Goal: Check status: Check status

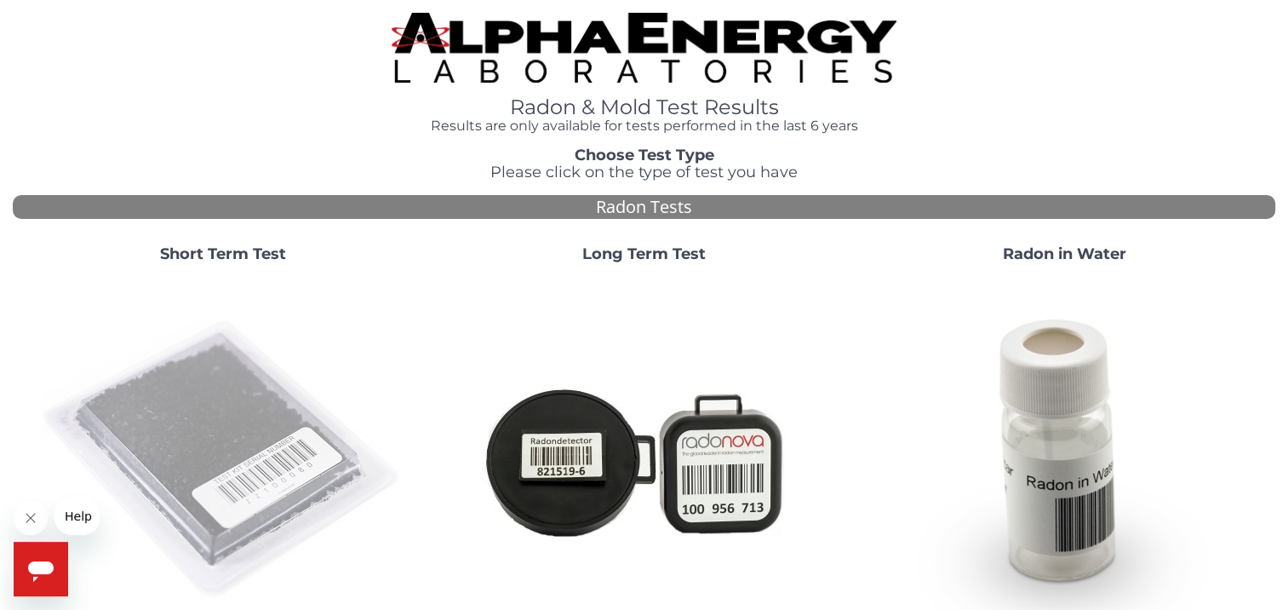
click at [166, 401] on img at bounding box center [223, 460] width 366 height 366
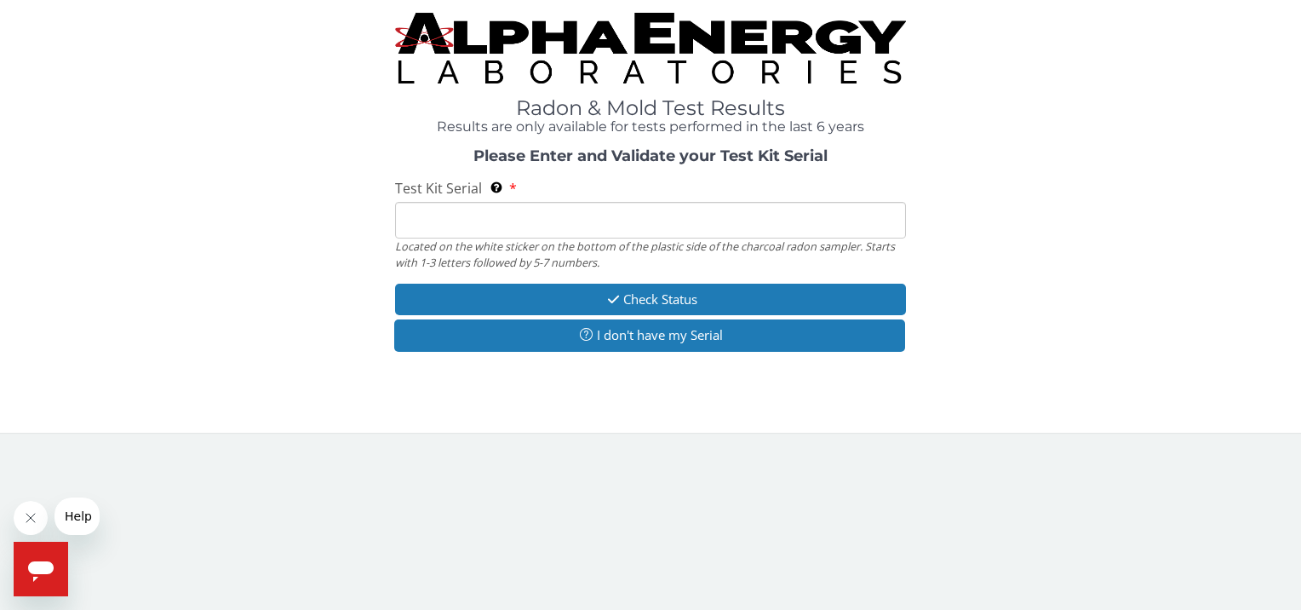
click at [491, 211] on input "Test Kit Serial Located on the white sticker on the bottom of the plastic side …" at bounding box center [650, 220] width 510 height 37
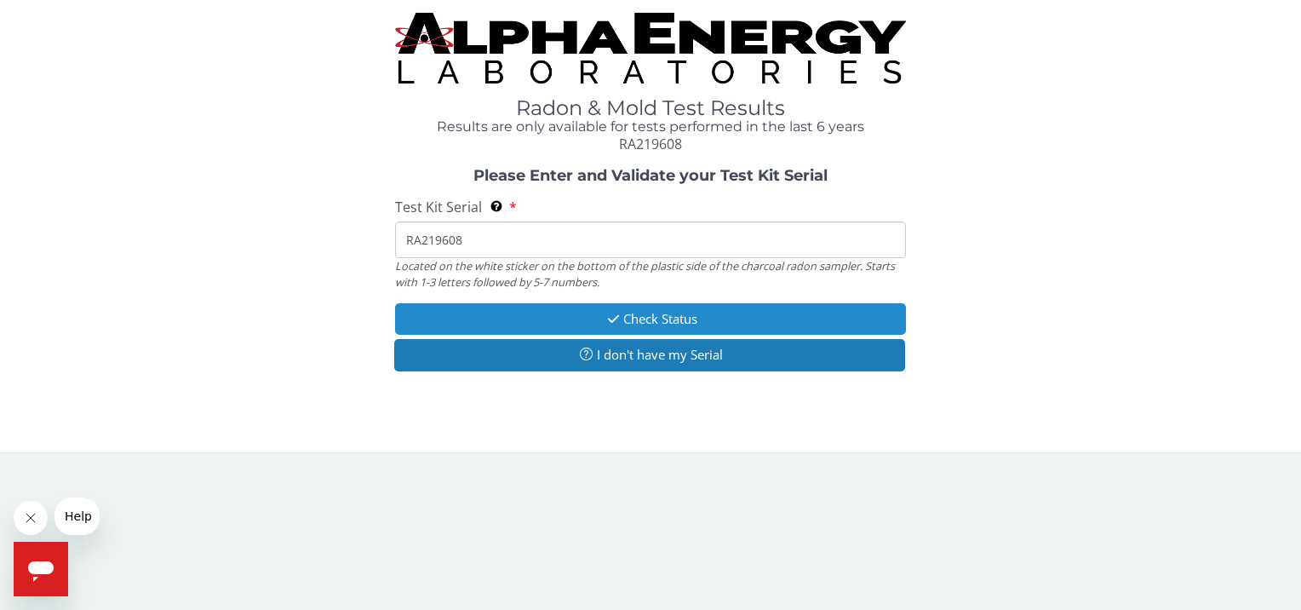
type input "RA219608"
click at [621, 320] on button "Check Status" at bounding box center [650, 318] width 510 height 31
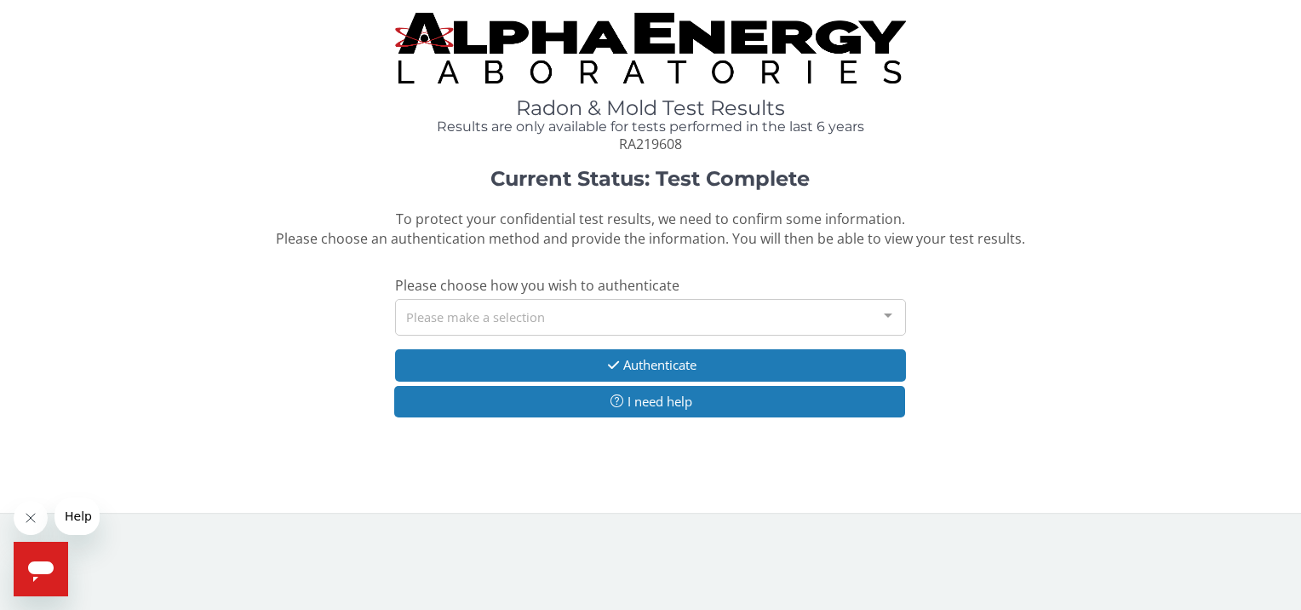
click at [565, 313] on div "Please make a selection" at bounding box center [650, 317] width 510 height 37
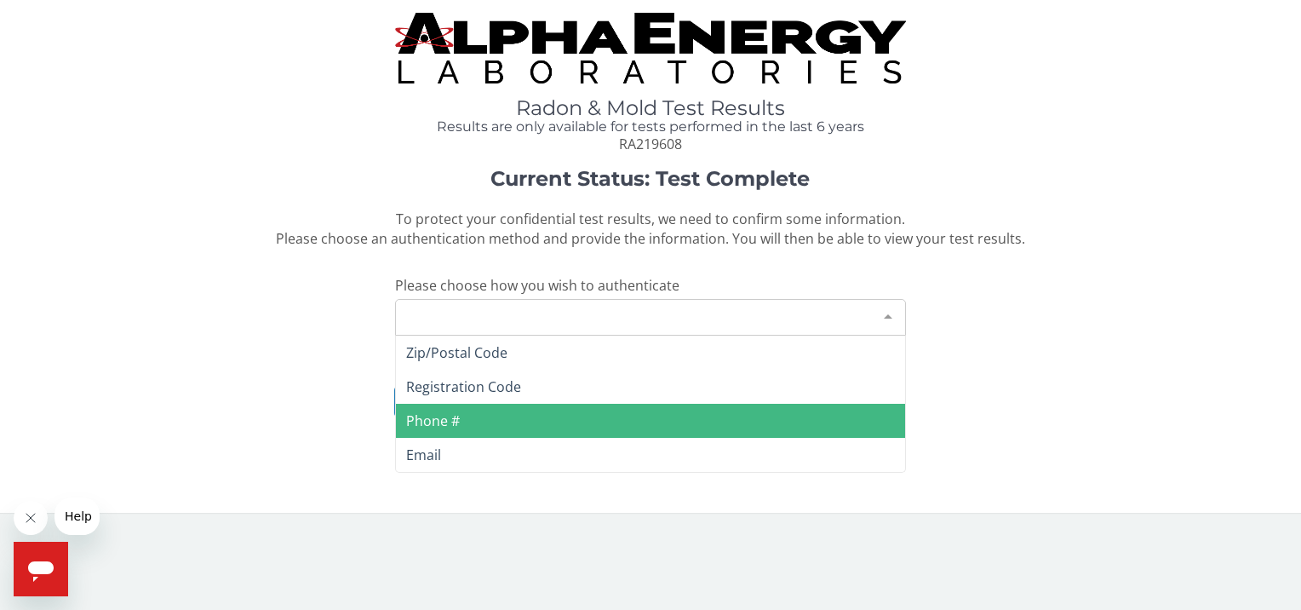
click at [466, 426] on span "Phone #" at bounding box center [650, 420] width 508 height 34
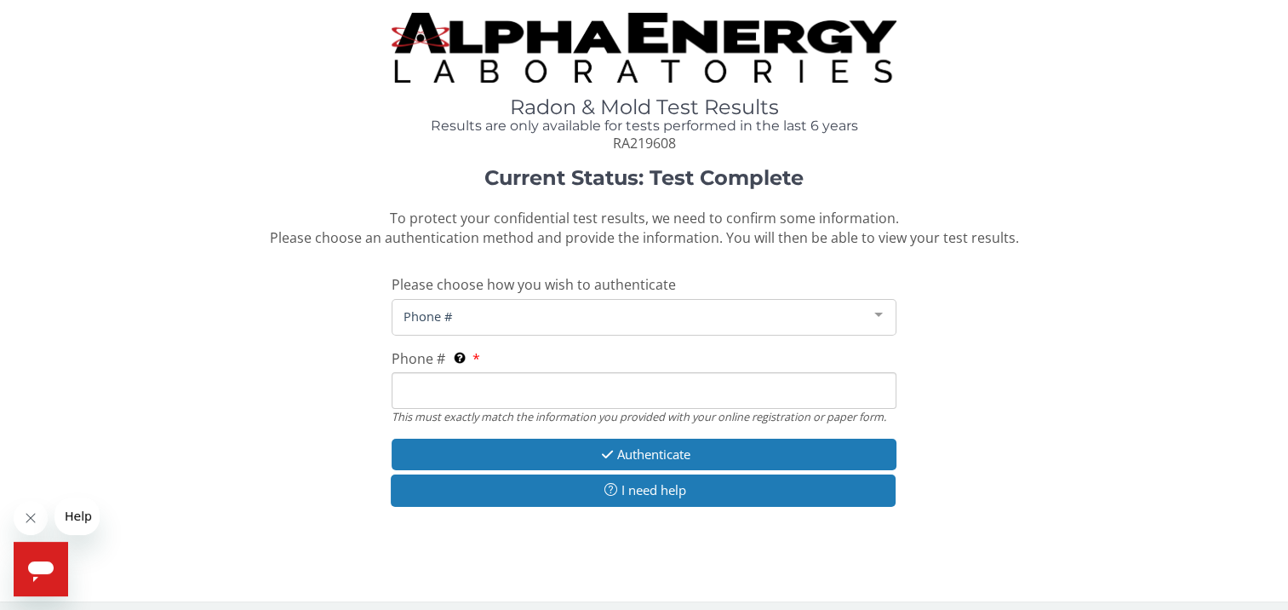
click at [518, 318] on span "Phone #" at bounding box center [630, 315] width 462 height 19
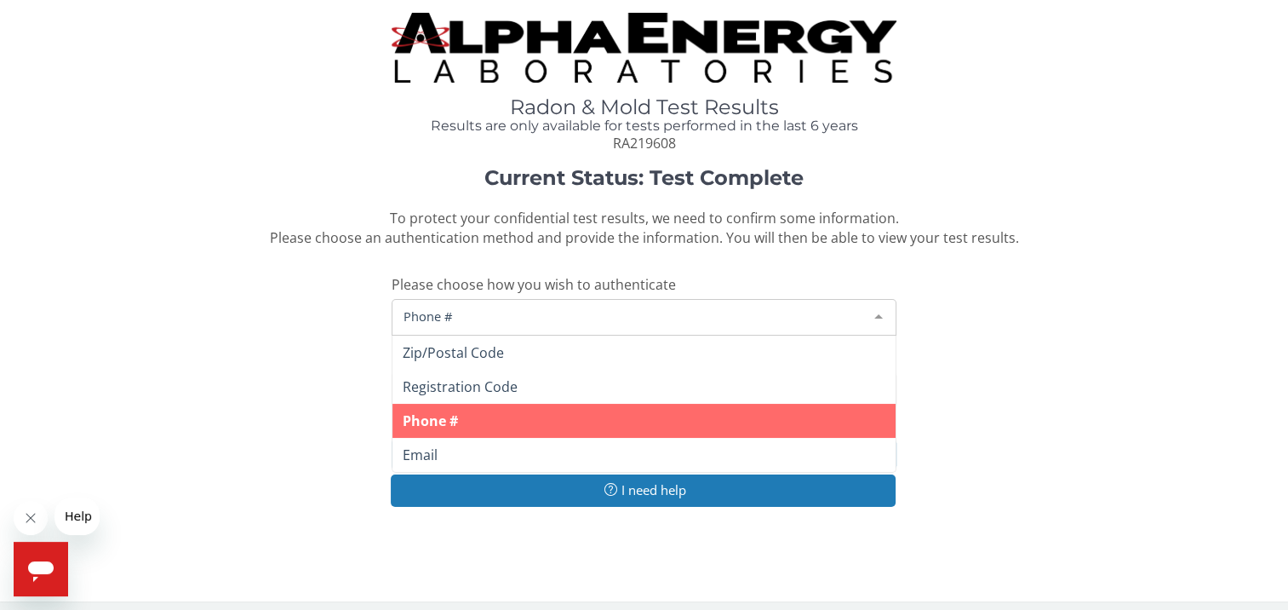
click at [486, 420] on span "Phone #" at bounding box center [643, 420] width 503 height 34
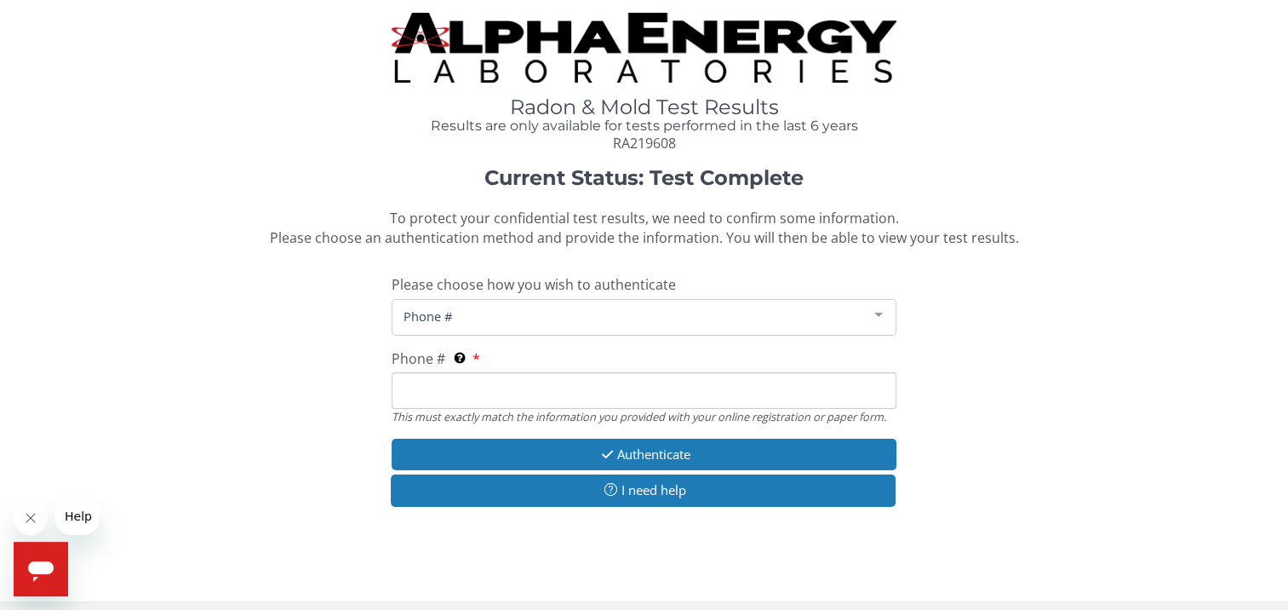
click at [513, 309] on span "Phone #" at bounding box center [630, 315] width 462 height 19
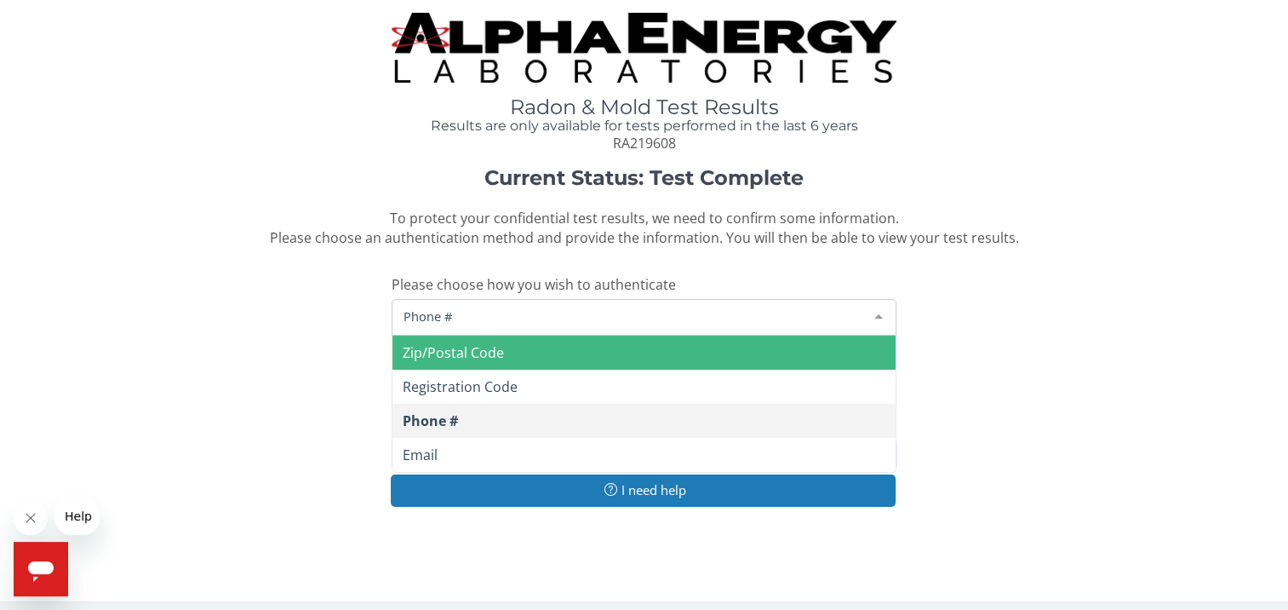
click at [515, 346] on span "Zip/Postal Code" at bounding box center [643, 352] width 503 height 34
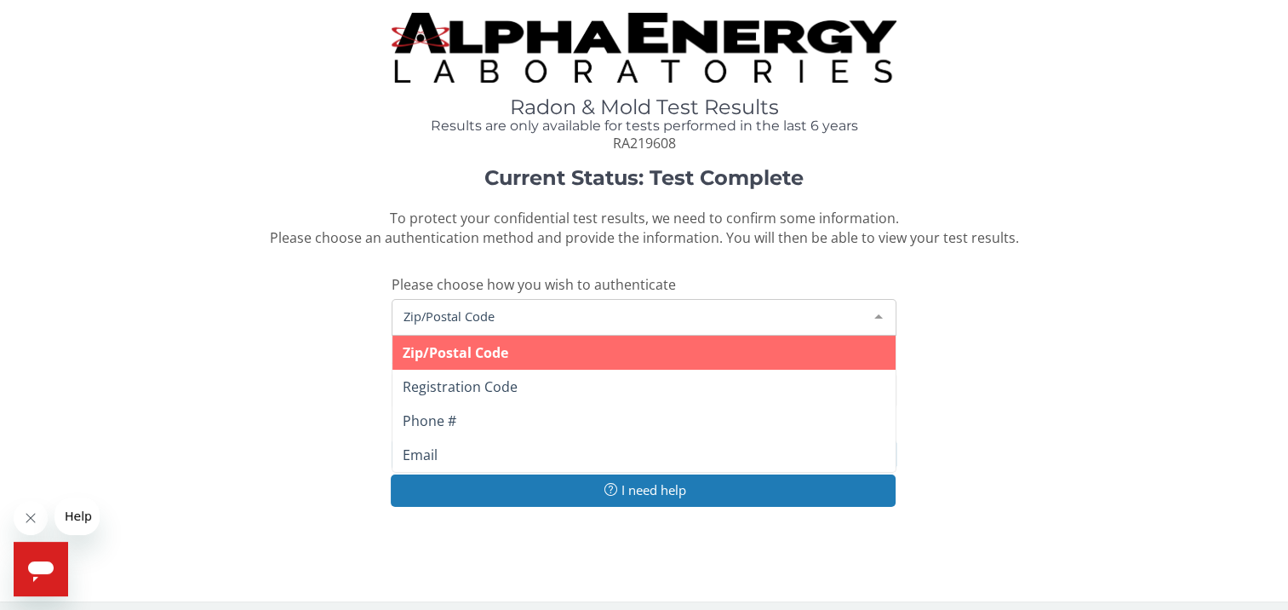
click at [518, 313] on span "Zip/Postal Code" at bounding box center [630, 315] width 462 height 19
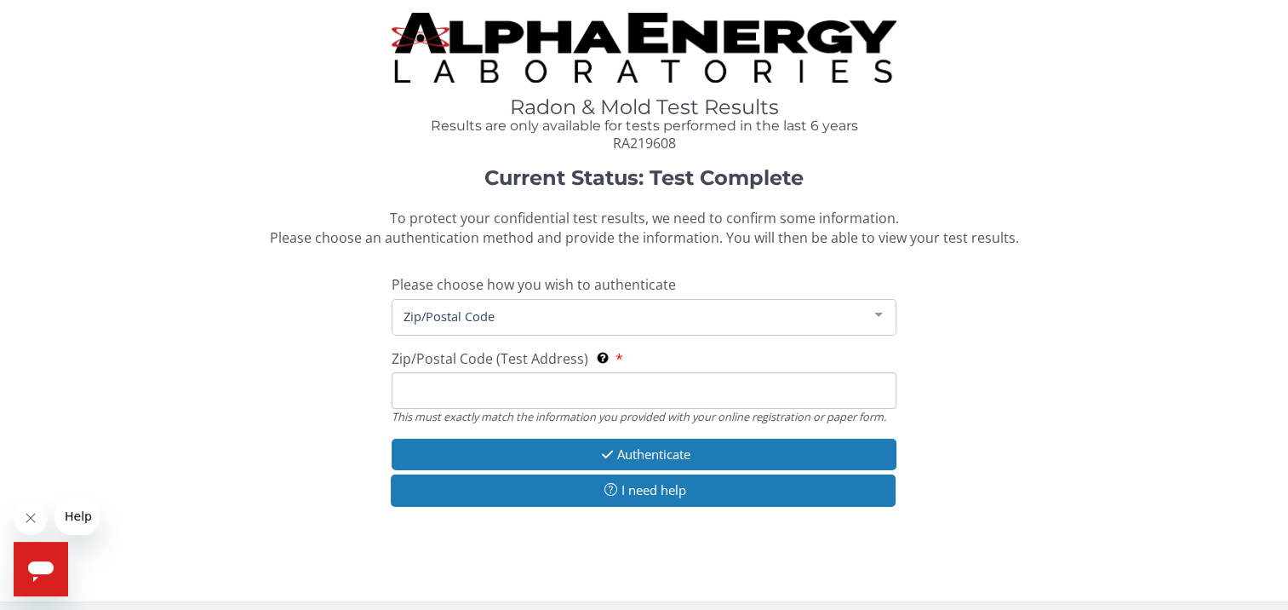
click at [519, 315] on span "Zip/Postal Code" at bounding box center [630, 315] width 462 height 19
click at [426, 320] on span "Zip/Postal Code" at bounding box center [630, 315] width 462 height 19
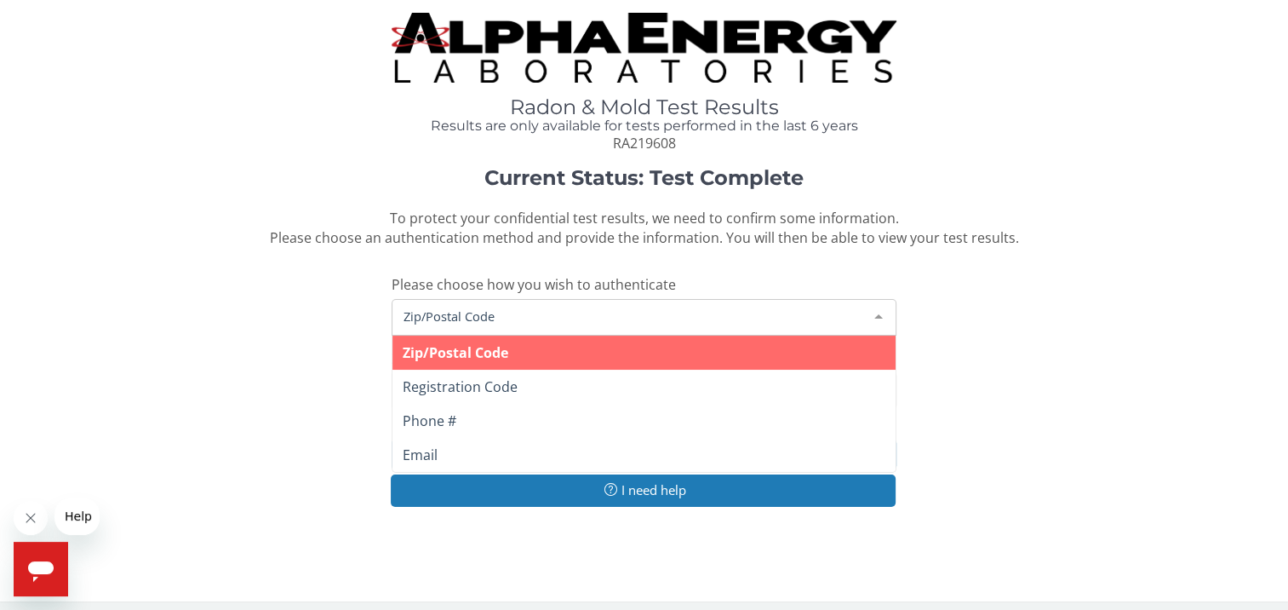
click at [435, 318] on span "Zip/Postal Code" at bounding box center [630, 315] width 462 height 19
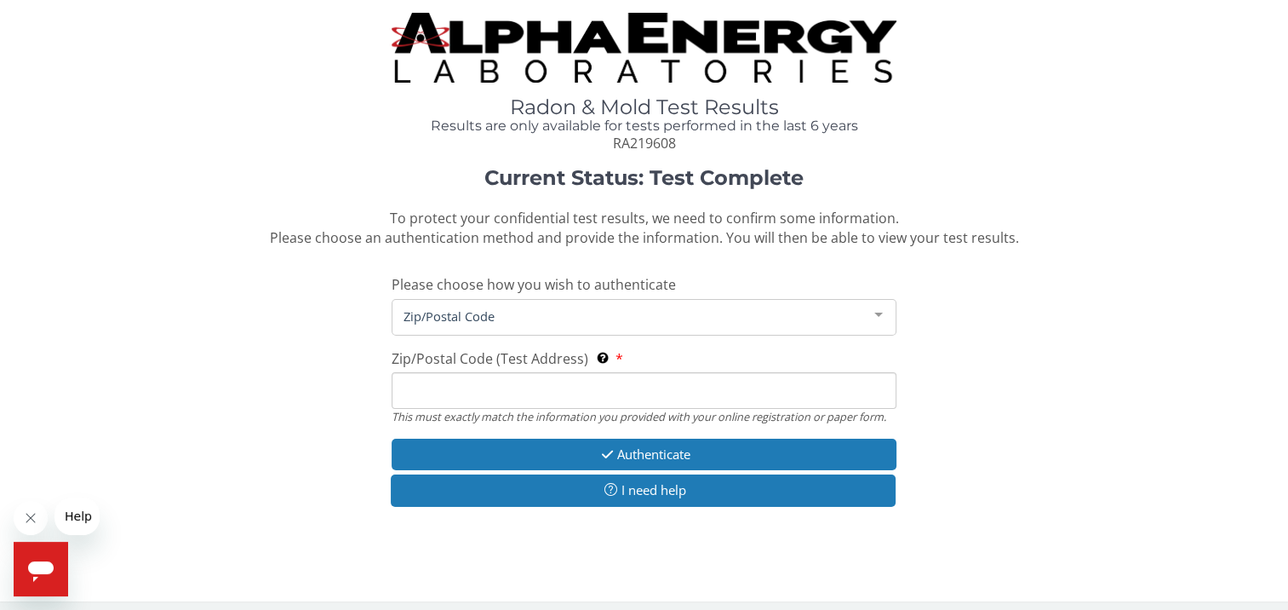
click at [494, 388] on input "Zip/Postal Code (Test Address) This must exactly match the information you prov…" at bounding box center [644, 390] width 505 height 37
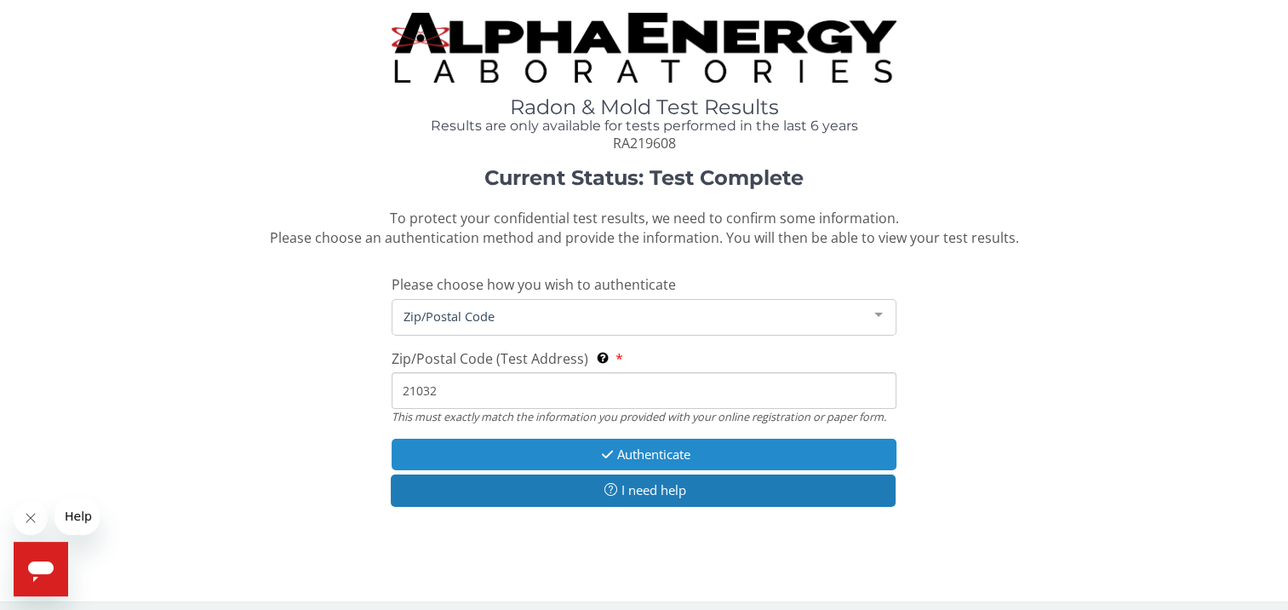
type input "21032"
click at [686, 449] on button "Authenticate" at bounding box center [644, 453] width 505 height 31
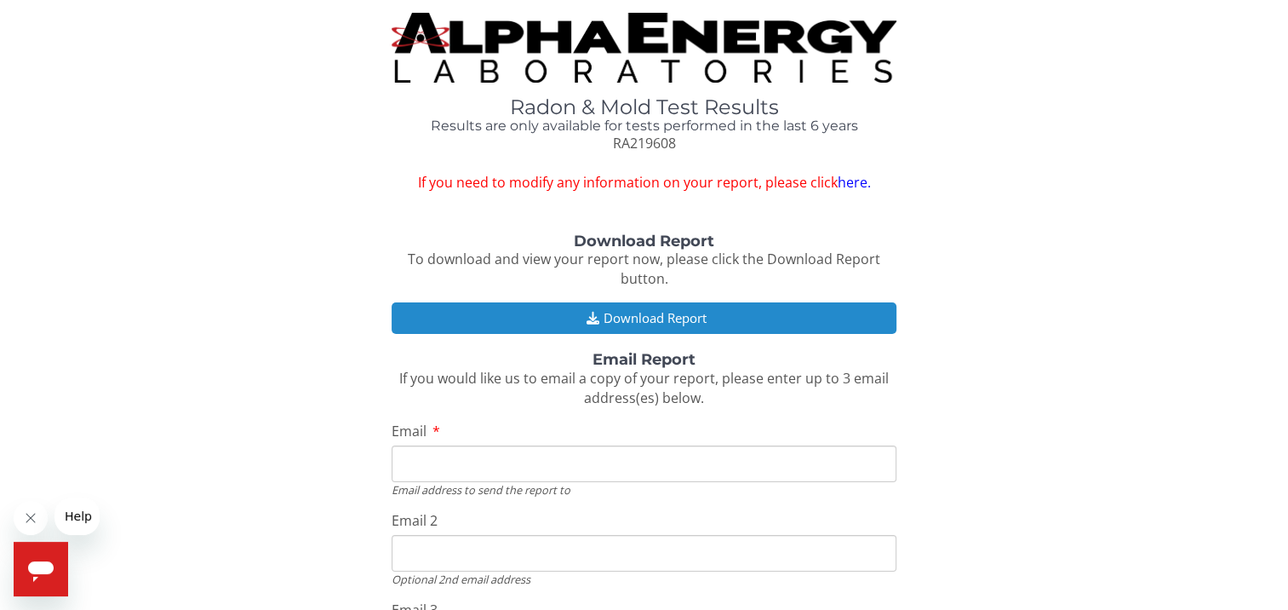
click at [661, 318] on button "Download Report" at bounding box center [644, 317] width 505 height 31
